Goal: Task Accomplishment & Management: Complete application form

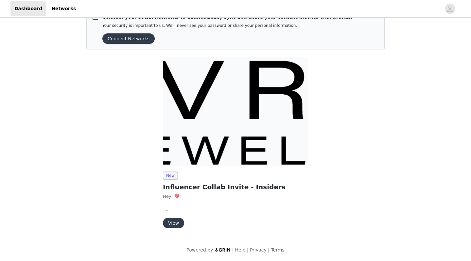
scroll to position [16, 0]
click at [176, 224] on button "View" at bounding box center [173, 223] width 21 height 10
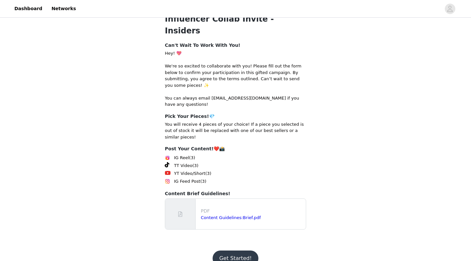
scroll to position [85, 0]
click at [211, 216] on link "Content Guidelines:Brief.pdf" at bounding box center [231, 218] width 60 height 5
click at [239, 251] on button "Get Started!" at bounding box center [235, 259] width 45 height 16
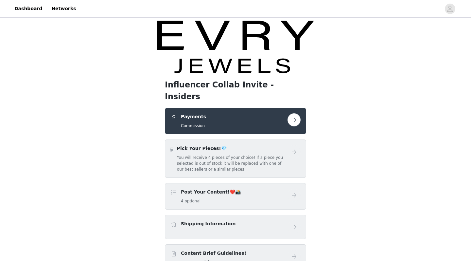
click at [292, 113] on button "button" at bounding box center [294, 119] width 13 height 13
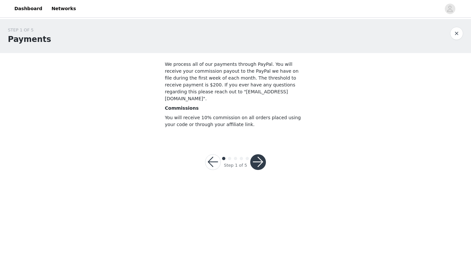
click at [216, 154] on button "button" at bounding box center [213, 162] width 16 height 16
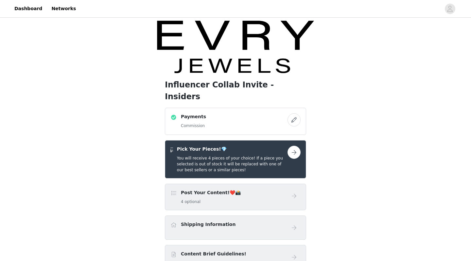
click at [294, 113] on button "button" at bounding box center [294, 119] width 13 height 13
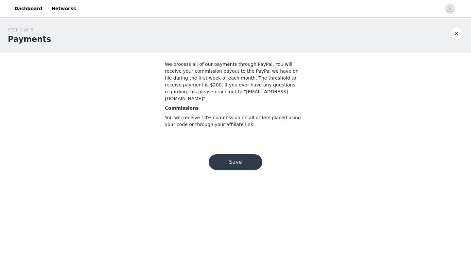
click at [241, 154] on button "Save" at bounding box center [236, 162] width 54 height 16
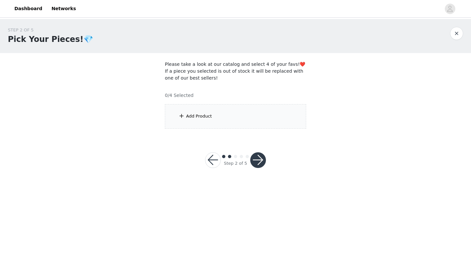
click at [212, 115] on div "Add Product" at bounding box center [235, 116] width 141 height 25
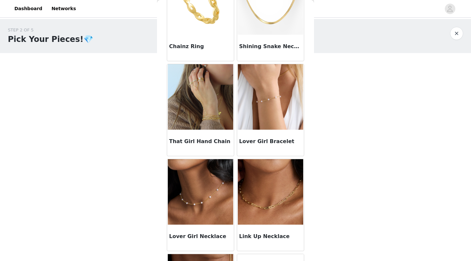
scroll to position [161, 0]
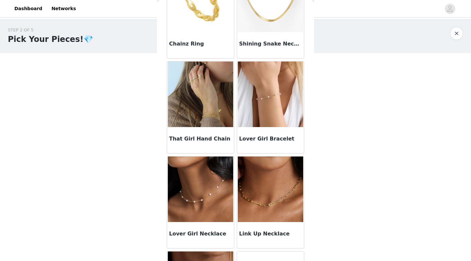
click at [212, 137] on h3 "That Girl Hand Chain" at bounding box center [200, 139] width 63 height 8
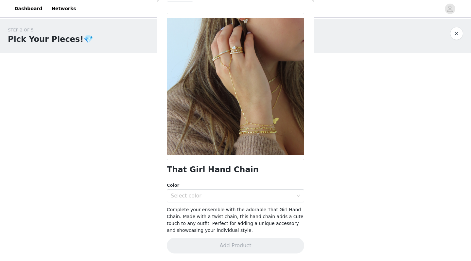
scroll to position [0, 0]
click at [210, 198] on div "Select color" at bounding box center [232, 195] width 122 height 7
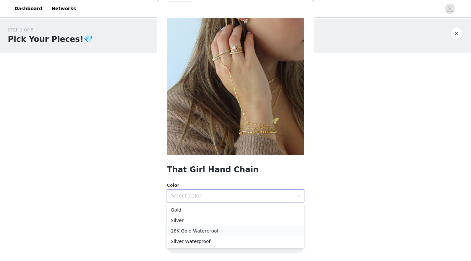
click at [208, 230] on li "18K Gold Waterproof" at bounding box center [235, 231] width 137 height 10
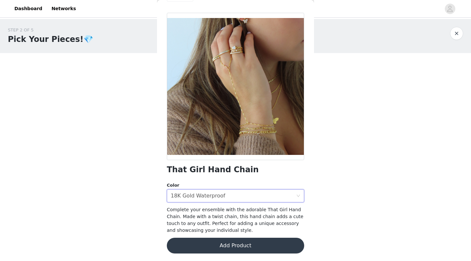
click at [246, 245] on button "Add Product" at bounding box center [235, 246] width 137 height 16
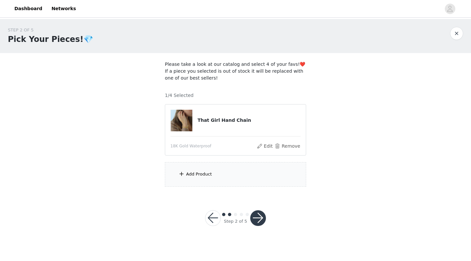
click at [205, 174] on div "Add Product" at bounding box center [199, 174] width 26 height 7
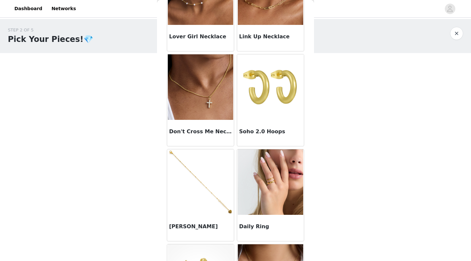
scroll to position [359, 0]
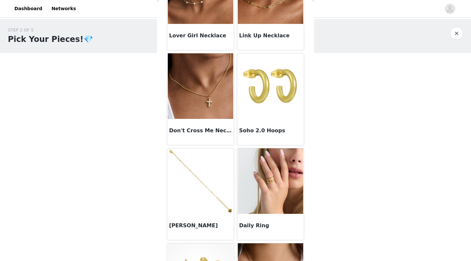
click at [209, 110] on img at bounding box center [200, 85] width 65 height 65
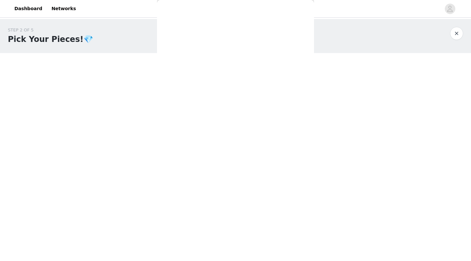
scroll to position [20, 0]
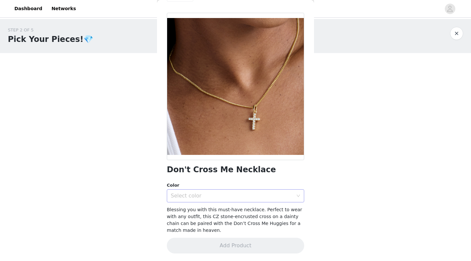
click at [235, 192] on div "Select color" at bounding box center [232, 195] width 122 height 7
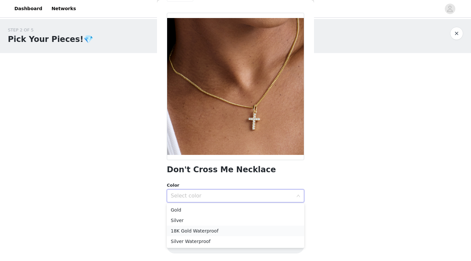
click at [214, 231] on li "18K Gold Waterproof" at bounding box center [235, 231] width 137 height 10
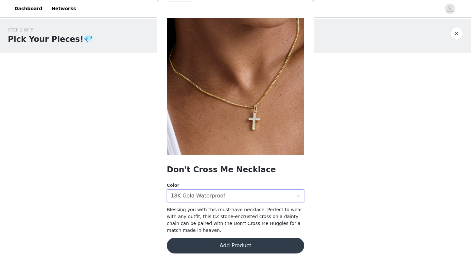
click at [227, 245] on button "Add Product" at bounding box center [235, 246] width 137 height 16
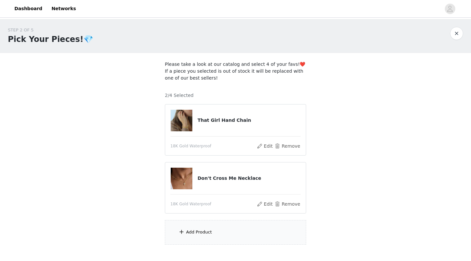
click at [209, 231] on div "Add Product" at bounding box center [199, 232] width 26 height 7
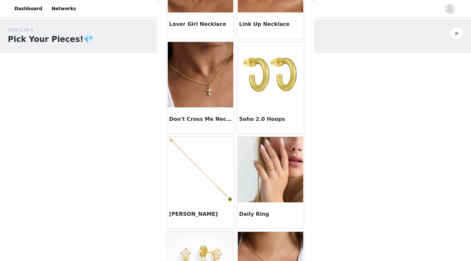
scroll to position [372, 0]
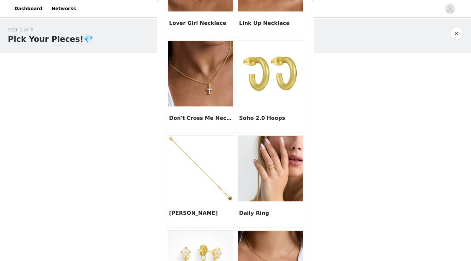
click at [262, 118] on h3 "Soho 2.0 Hoops" at bounding box center [270, 118] width 63 height 8
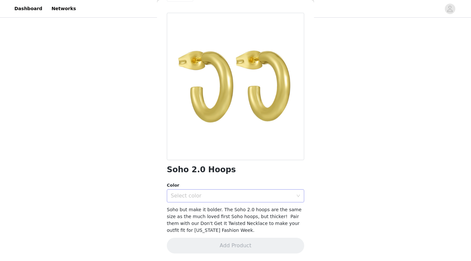
scroll to position [38, 0]
click at [231, 193] on div "Select color" at bounding box center [232, 195] width 122 height 7
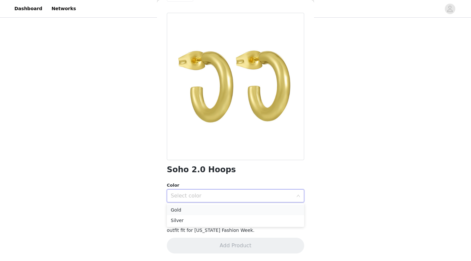
click at [220, 214] on li "Gold" at bounding box center [235, 210] width 137 height 10
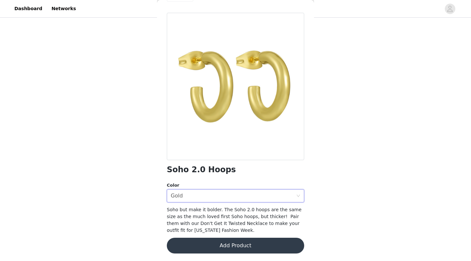
click at [237, 246] on button "Add Product" at bounding box center [235, 246] width 137 height 16
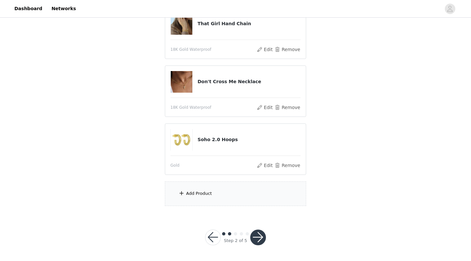
scroll to position [96, 0]
click at [216, 199] on div "Add Product" at bounding box center [235, 194] width 141 height 25
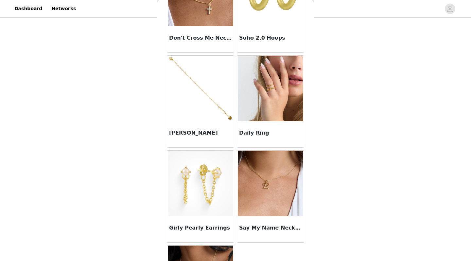
click at [272, 103] on img at bounding box center [270, 88] width 65 height 65
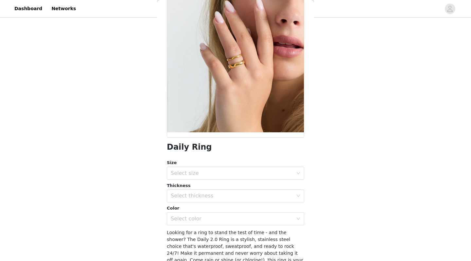
scroll to position [42, 0]
click at [258, 171] on div "Select size" at bounding box center [232, 174] width 122 height 7
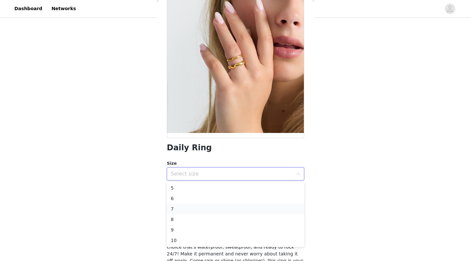
click at [220, 209] on li "7" at bounding box center [235, 209] width 137 height 10
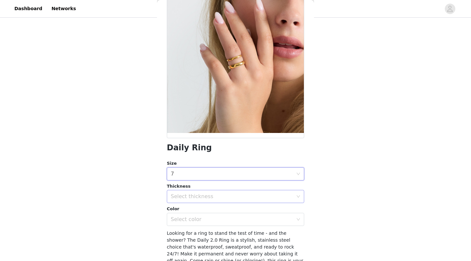
click at [225, 200] on div "Select thickness" at bounding box center [233, 196] width 125 height 12
click at [206, 221] on li "4MM" at bounding box center [235, 221] width 137 height 10
click at [206, 218] on div "Select color" at bounding box center [232, 219] width 122 height 7
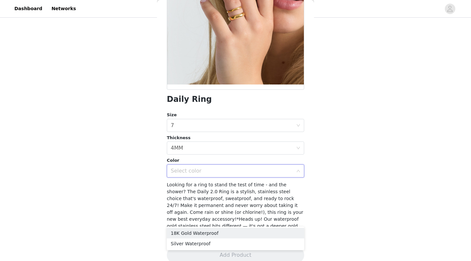
scroll to position [91, 0]
click at [206, 235] on li "18K Gold Waterproof" at bounding box center [235, 233] width 137 height 10
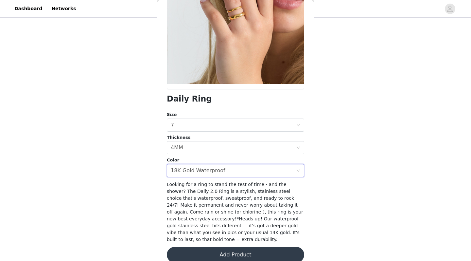
click at [213, 254] on button "Add Product" at bounding box center [235, 255] width 137 height 16
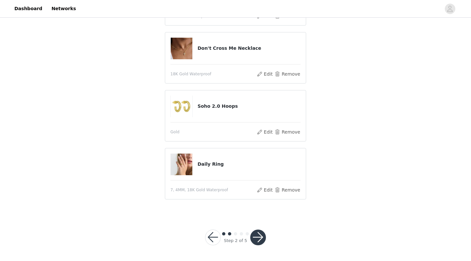
scroll to position [112, 0]
click at [260, 241] on button "button" at bounding box center [258, 238] width 16 height 16
